Goal: Information Seeking & Learning: Learn about a topic

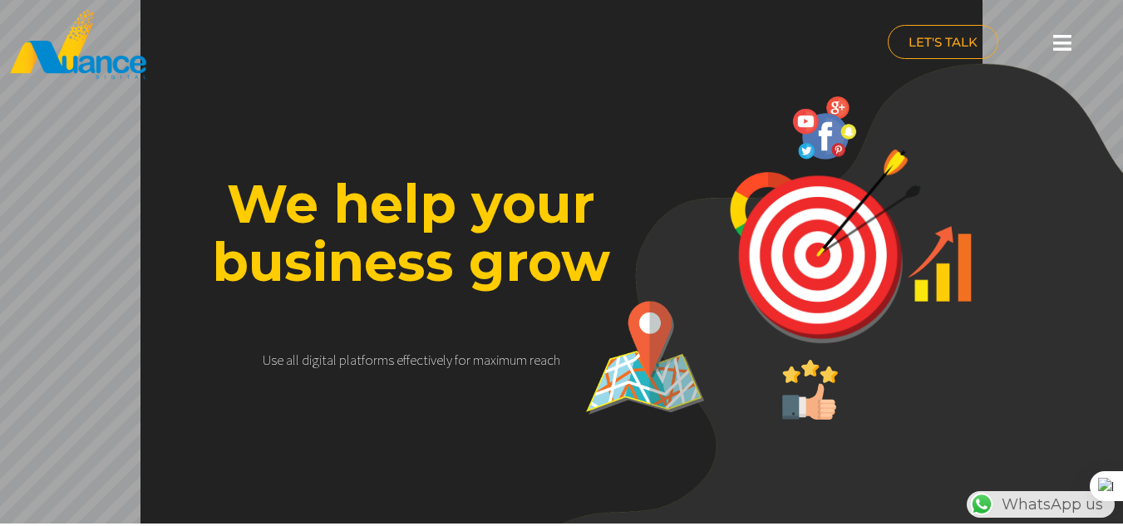
click at [1062, 42] on icon at bounding box center [1062, 42] width 18 height 21
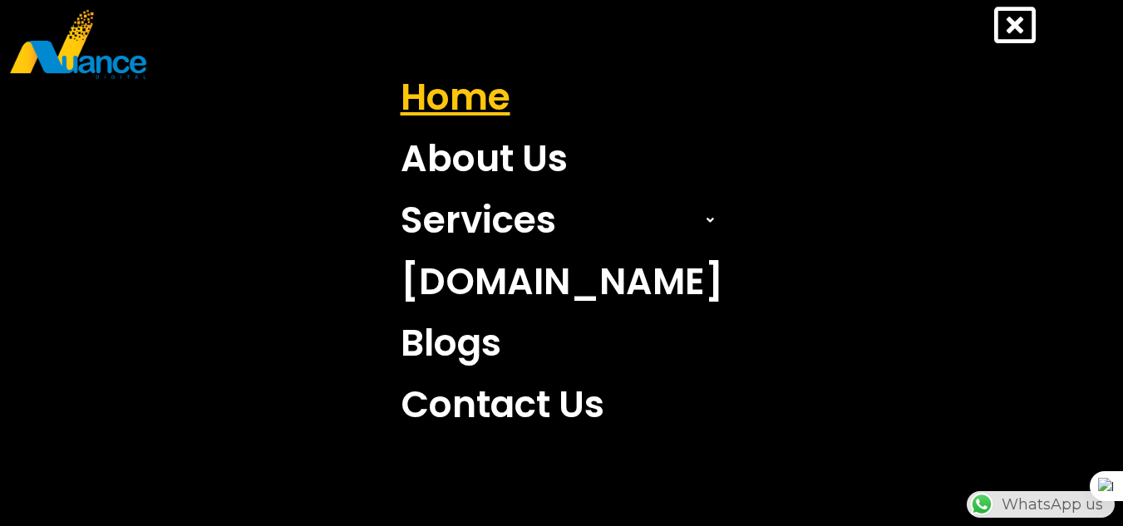
click at [490, 99] on link "Home" at bounding box center [561, 98] width 347 height 62
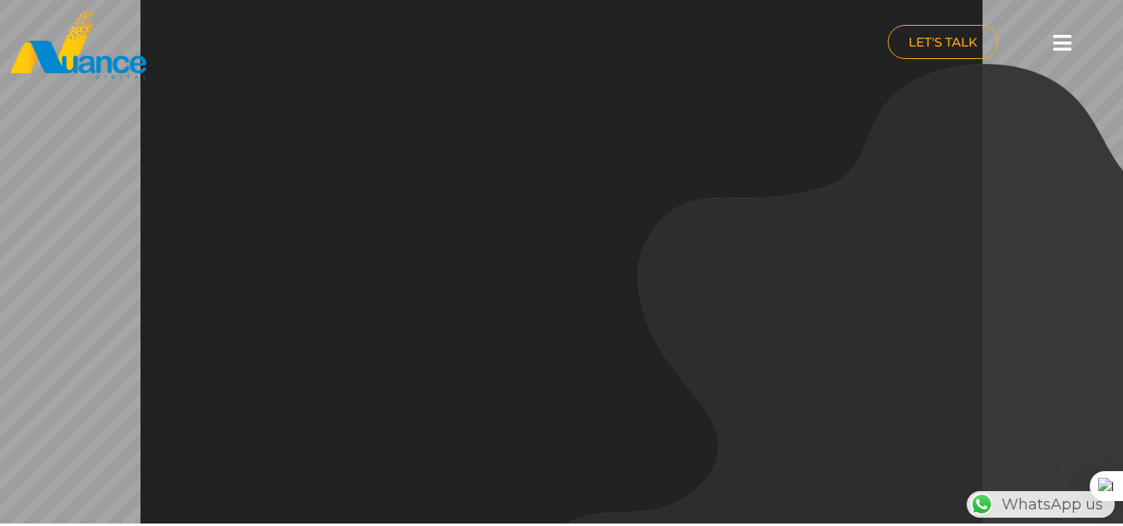
click at [1068, 46] on icon at bounding box center [1062, 42] width 18 height 21
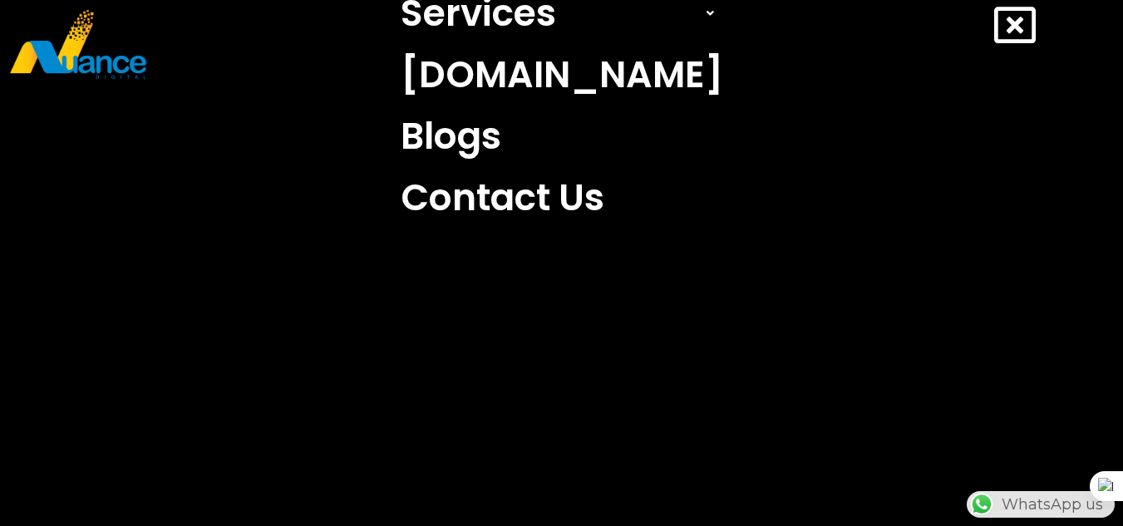
scroll to position [41, 0]
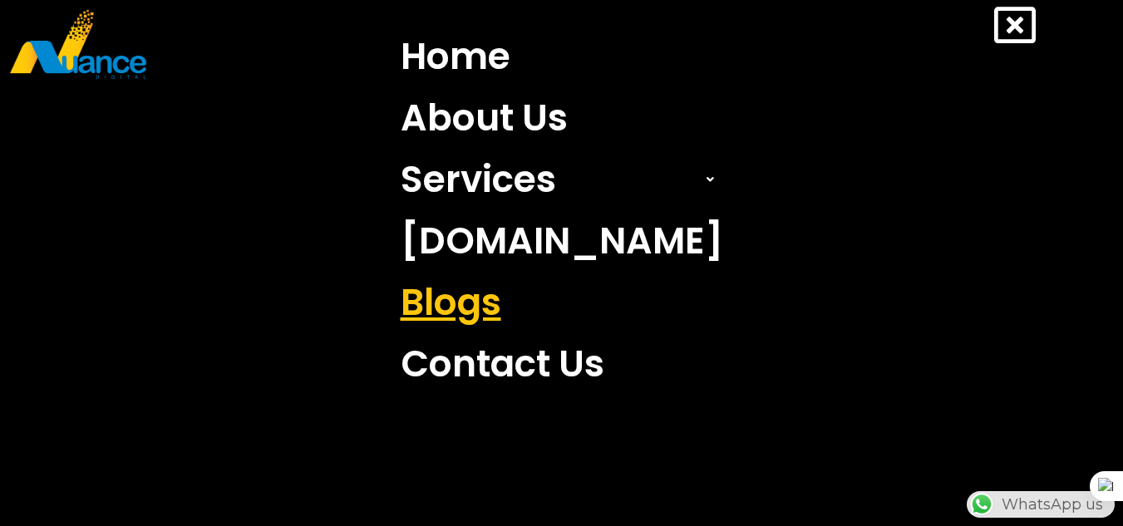
click at [510, 313] on link "Blogs" at bounding box center [561, 303] width 347 height 62
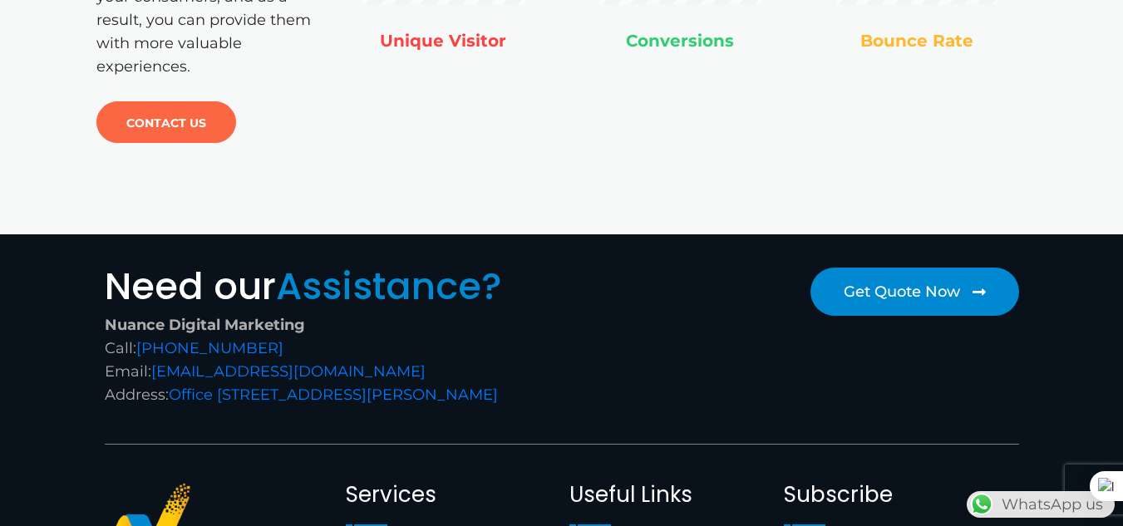
scroll to position [2404, 0]
